Goal: Information Seeking & Learning: Check status

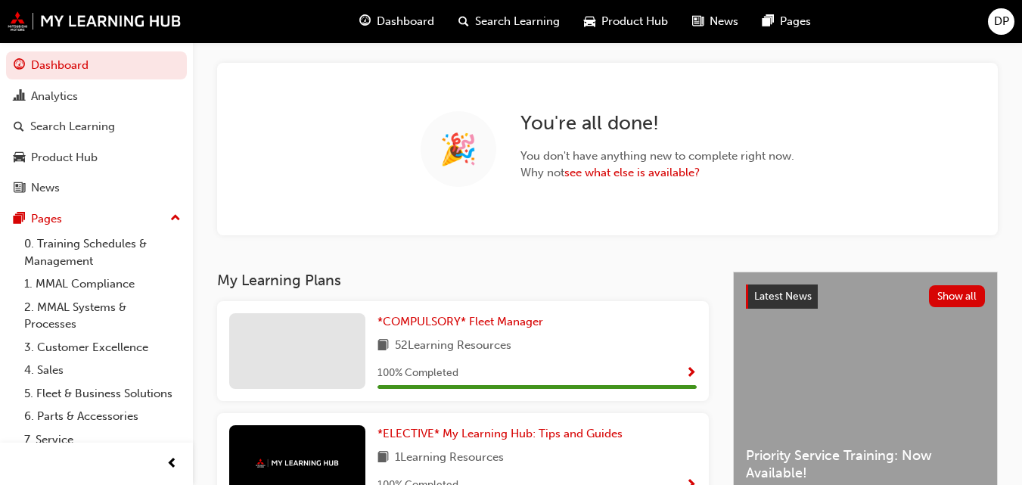
scroll to position [70, 0]
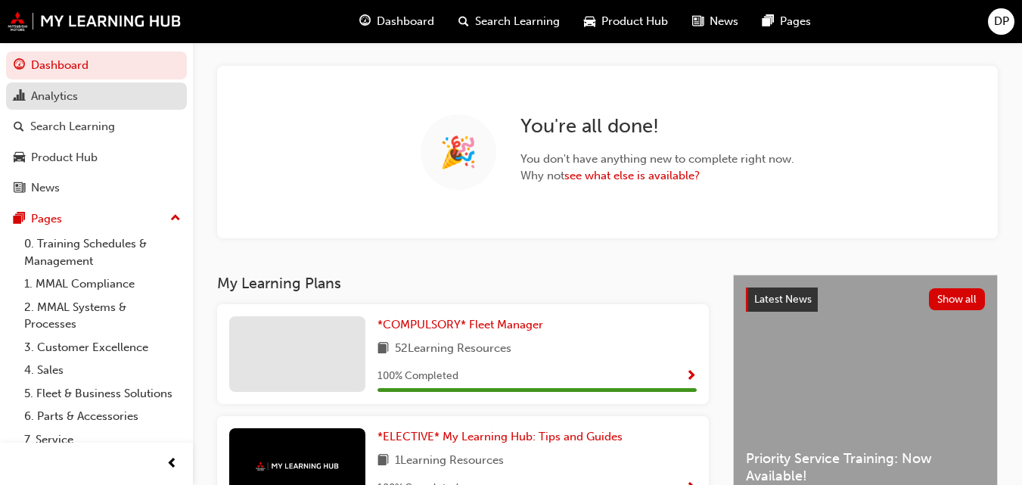
click at [57, 99] on div "Analytics" at bounding box center [54, 96] width 47 height 17
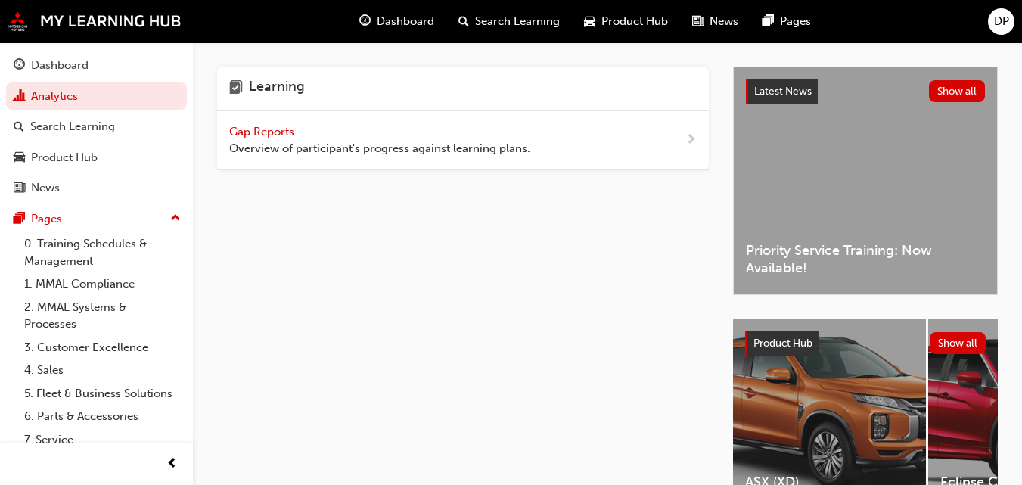
click at [266, 126] on span "Gap Reports" at bounding box center [263, 132] width 68 height 14
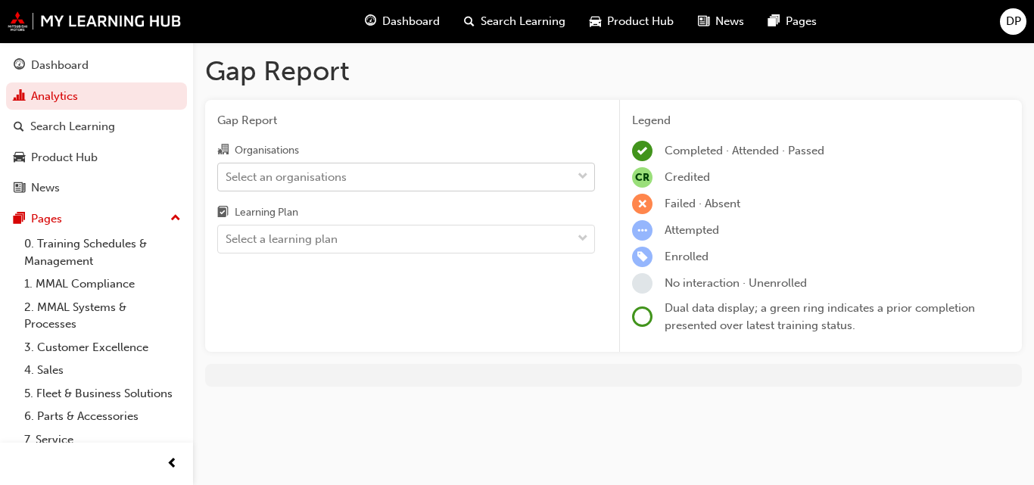
click at [298, 183] on div "Select an organisations" at bounding box center [286, 176] width 121 height 17
click at [227, 182] on input "Organisations Select an organisations" at bounding box center [227, 176] width 2 height 13
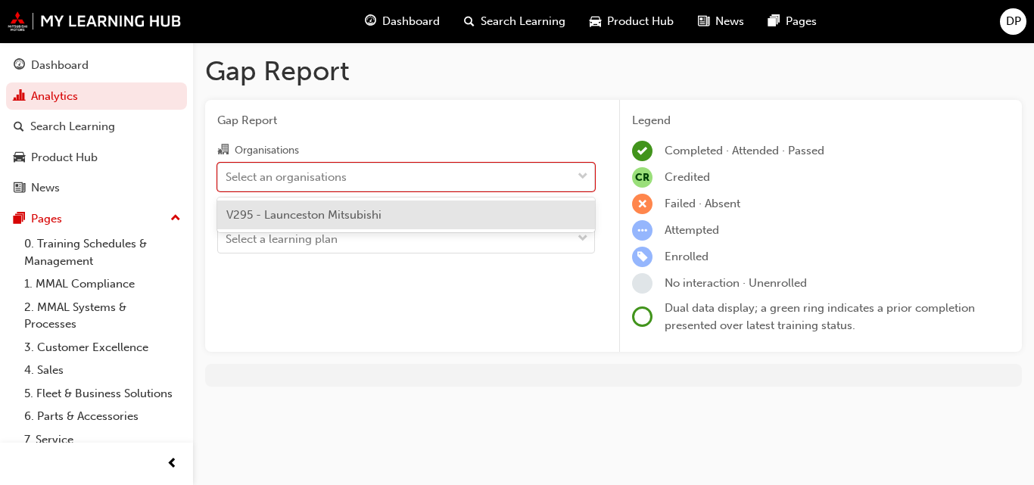
click at [310, 216] on span "V295 - Launceston Mitsubishi" at bounding box center [303, 215] width 155 height 14
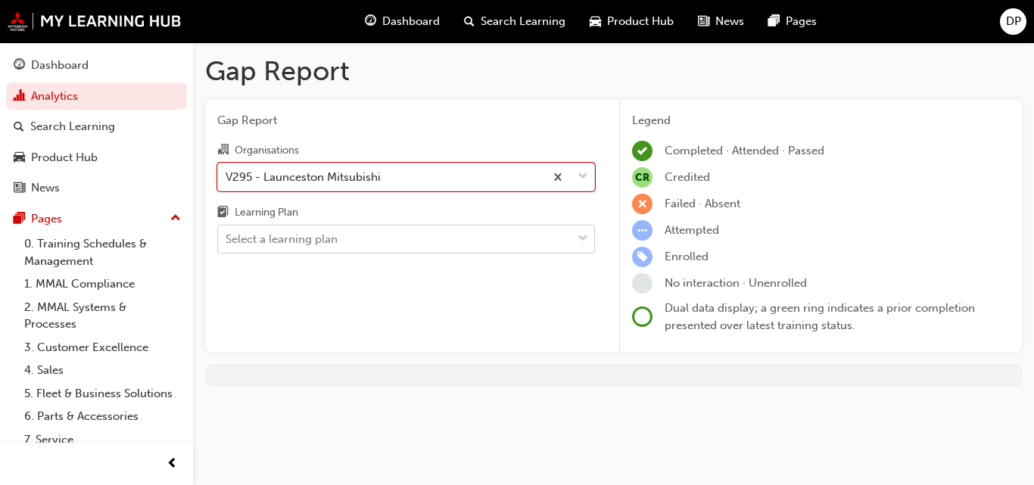
click at [325, 242] on div "Select a learning plan" at bounding box center [282, 239] width 112 height 17
click at [227, 242] on input "Learning Plan Select a learning plan" at bounding box center [227, 238] width 2 height 13
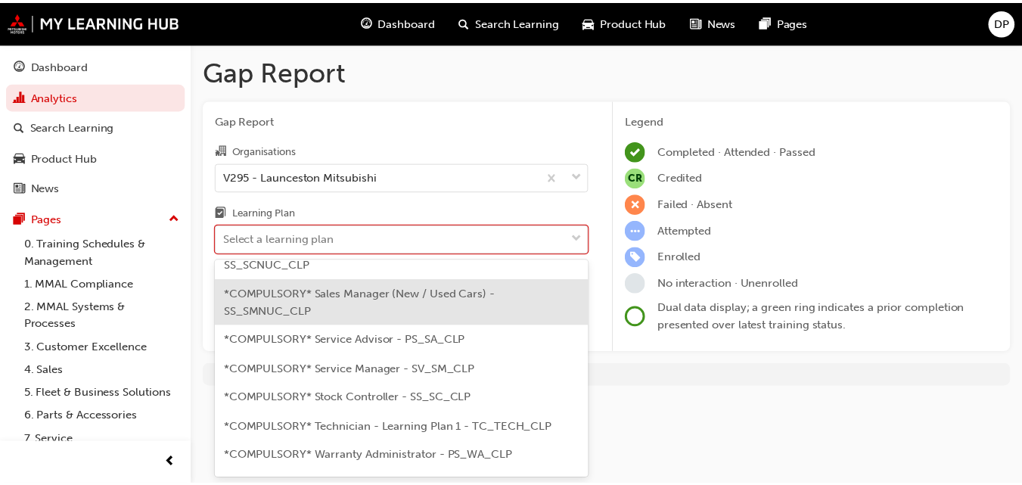
scroll to position [454, 0]
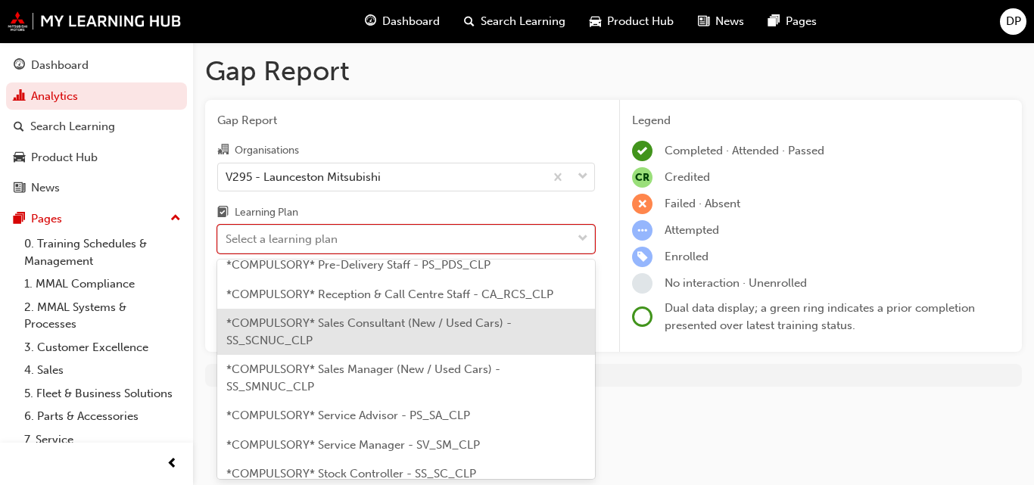
click at [369, 328] on span "*COMPULSORY* Sales Consultant (New / Used Cars) - SS_SCNUC_CLP" at bounding box center [368, 331] width 285 height 31
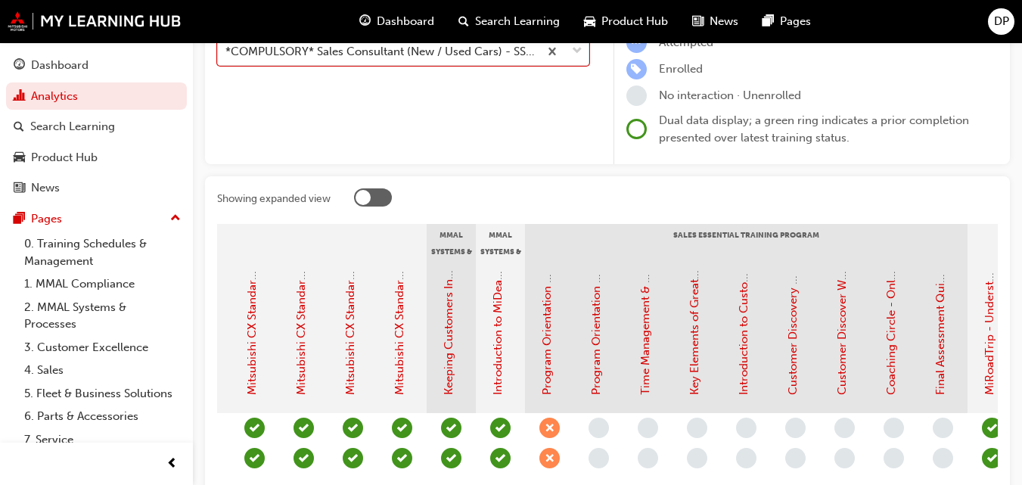
scroll to position [227, 0]
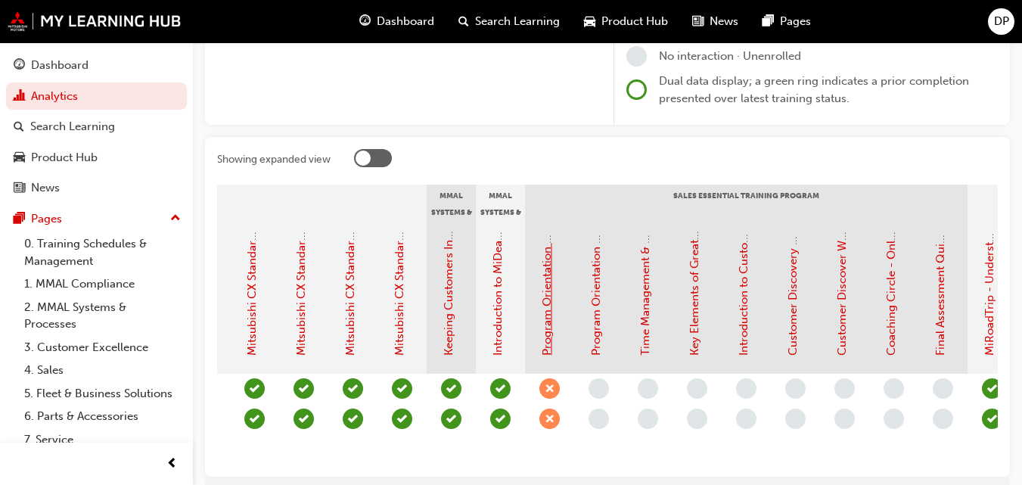
click at [548, 282] on link "Program Orientation & Sales Essentials - Face to Face Instructor Led Training (…" at bounding box center [547, 56] width 14 height 599
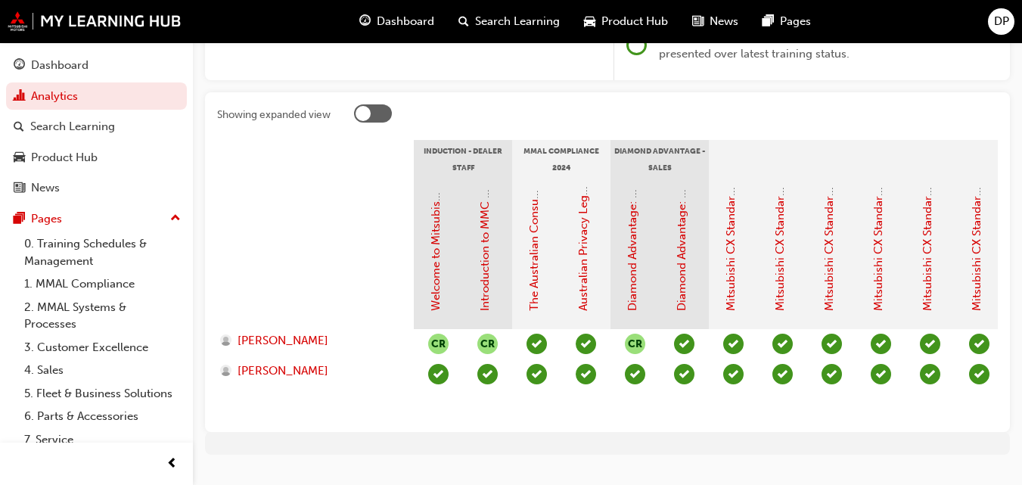
scroll to position [303, 0]
